Goal: Download file/media

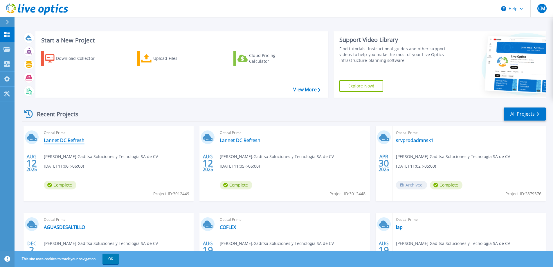
click at [63, 141] on link "Lannet DC Refresh" at bounding box center [64, 140] width 41 height 6
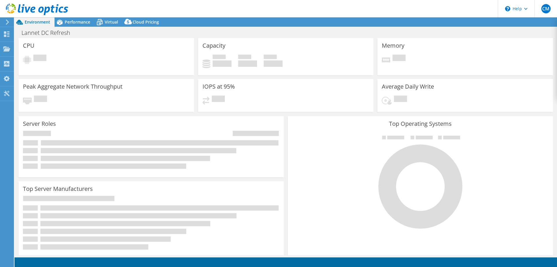
select select "USD"
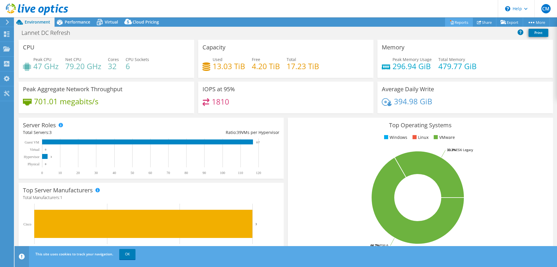
click at [457, 23] on link "Reports" at bounding box center [459, 22] width 28 height 9
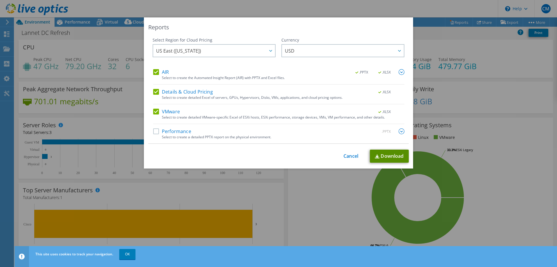
click at [384, 159] on link "Download" at bounding box center [389, 155] width 39 height 13
click at [153, 131] on label "Performance" at bounding box center [172, 131] width 38 height 6
click at [0, 0] on input "Performance" at bounding box center [0, 0] width 0 height 0
click at [390, 156] on link "Download" at bounding box center [389, 155] width 39 height 13
click at [345, 160] on div "This process may take a while, please wait... Cancel Download" at bounding box center [278, 155] width 260 height 13
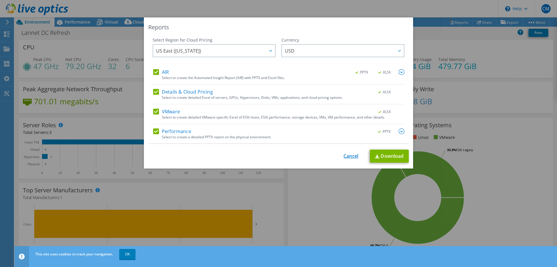
click at [346, 157] on link "Cancel" at bounding box center [350, 156] width 15 height 6
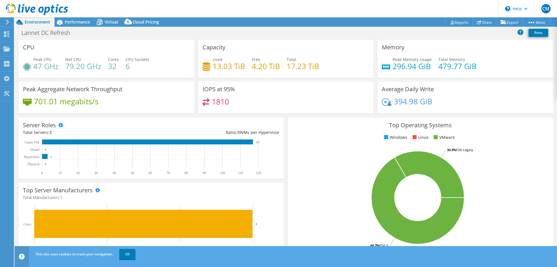
click at [89, 27] on div "Lannet DC Refresh Print" at bounding box center [286, 33] width 542 height 13
click at [79, 22] on span "Performance" at bounding box center [78, 22] width 26 height 6
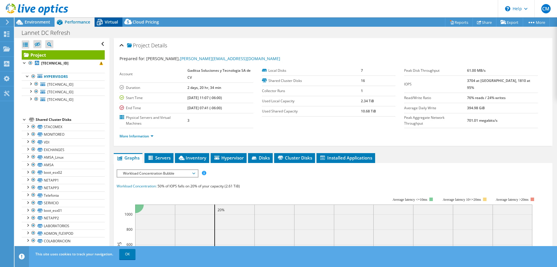
click at [113, 25] on div "Virtual" at bounding box center [109, 21] width 28 height 9
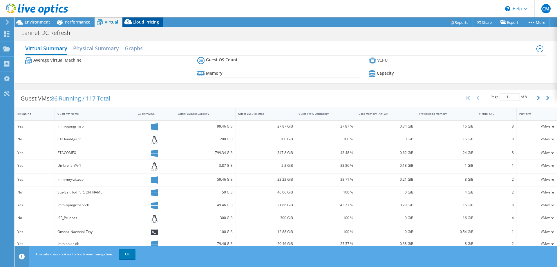
click at [140, 21] on span "Cloud Pricing" at bounding box center [146, 22] width 26 height 6
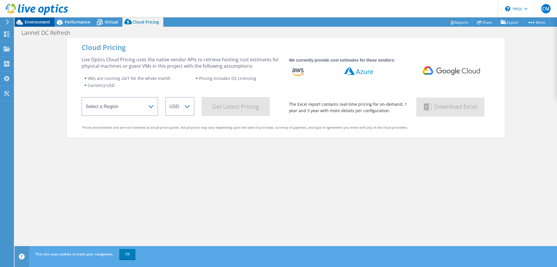
click at [29, 20] on span "Environment" at bounding box center [38, 22] width 26 height 6
